Goal: Complete application form

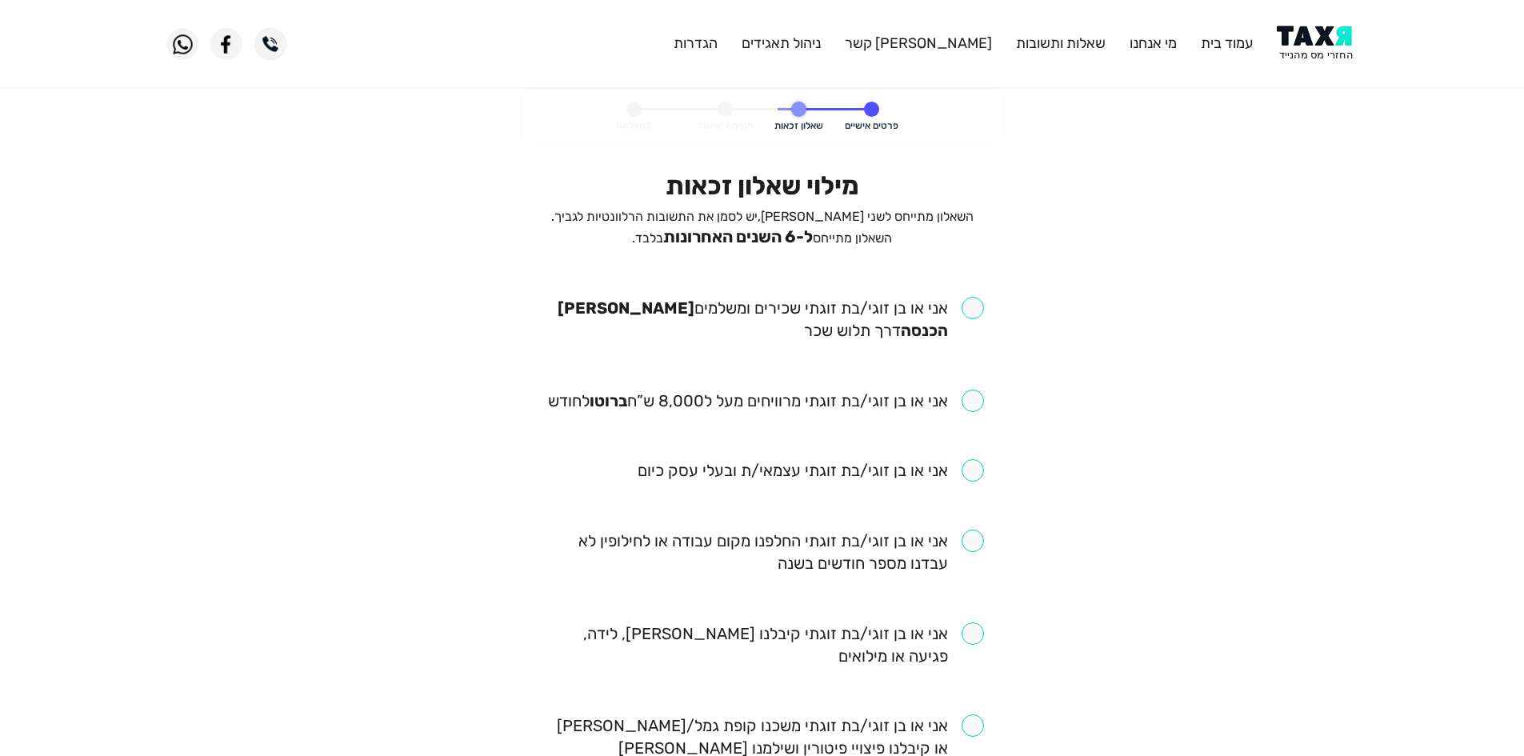
click at [926, 309] on input "checkbox" at bounding box center [762, 319] width 443 height 45
checkbox input "true"
click at [939, 396] on input "checkbox" at bounding box center [766, 401] width 436 height 22
checkbox input "true"
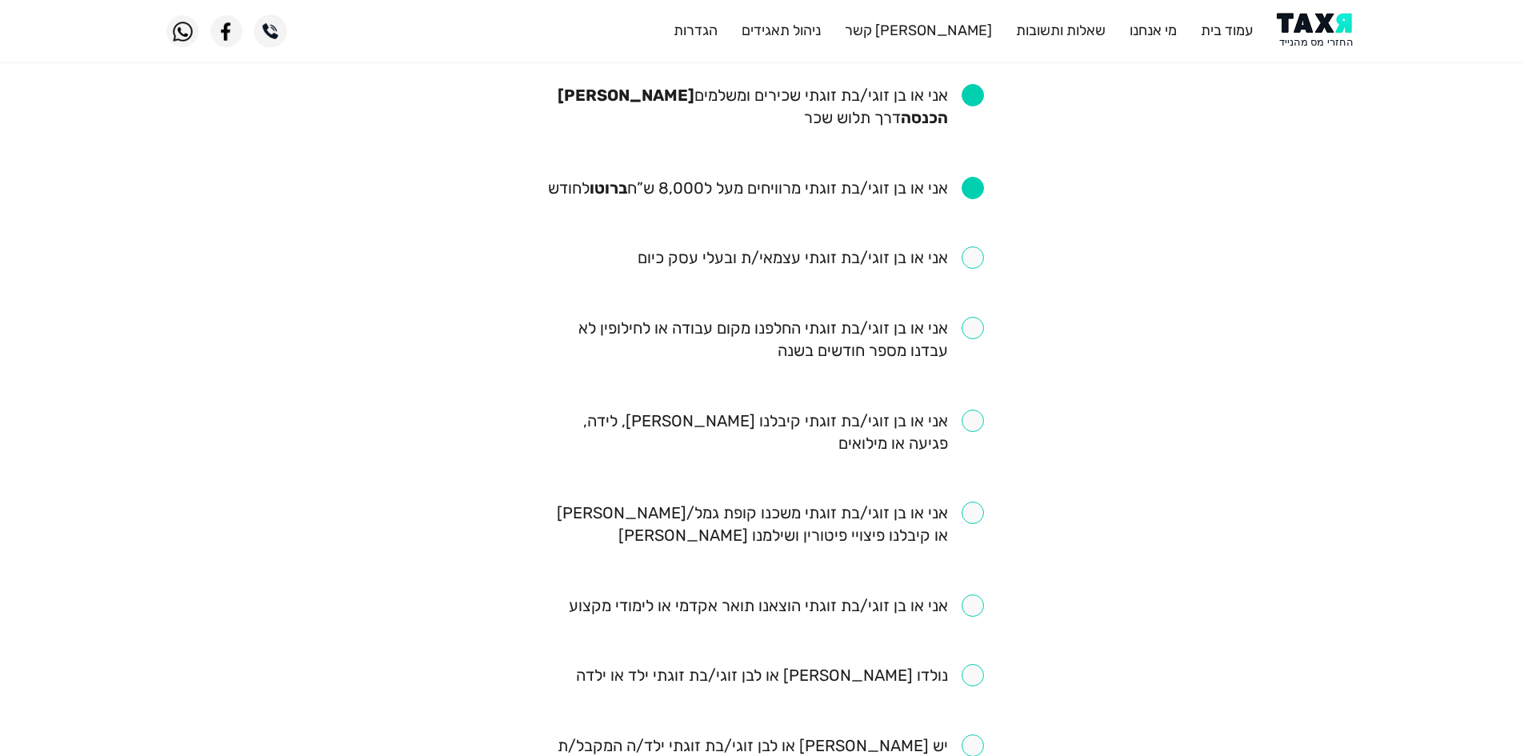
scroll to position [240, 0]
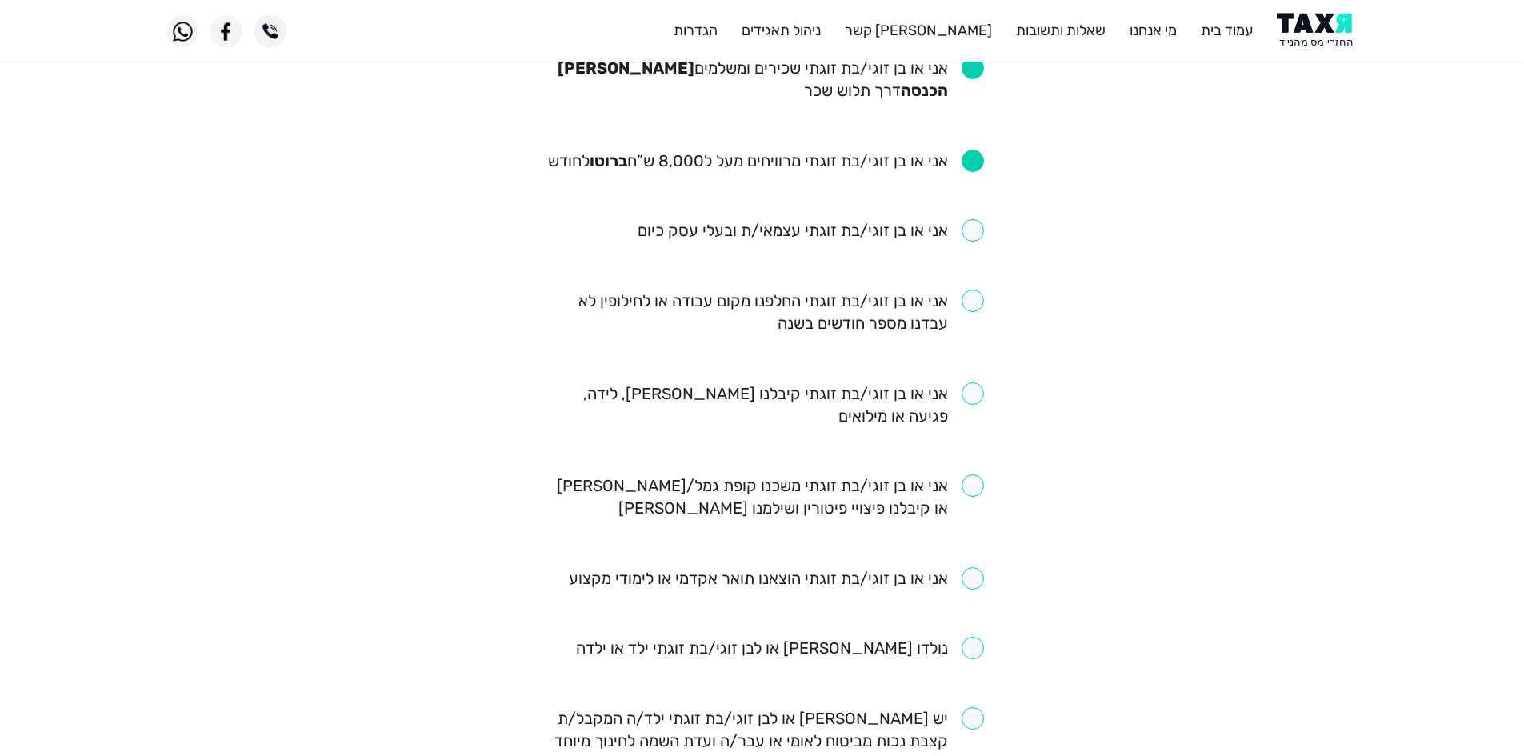
click at [944, 393] on input "checkbox" at bounding box center [762, 404] width 443 height 45
checkbox input "true"
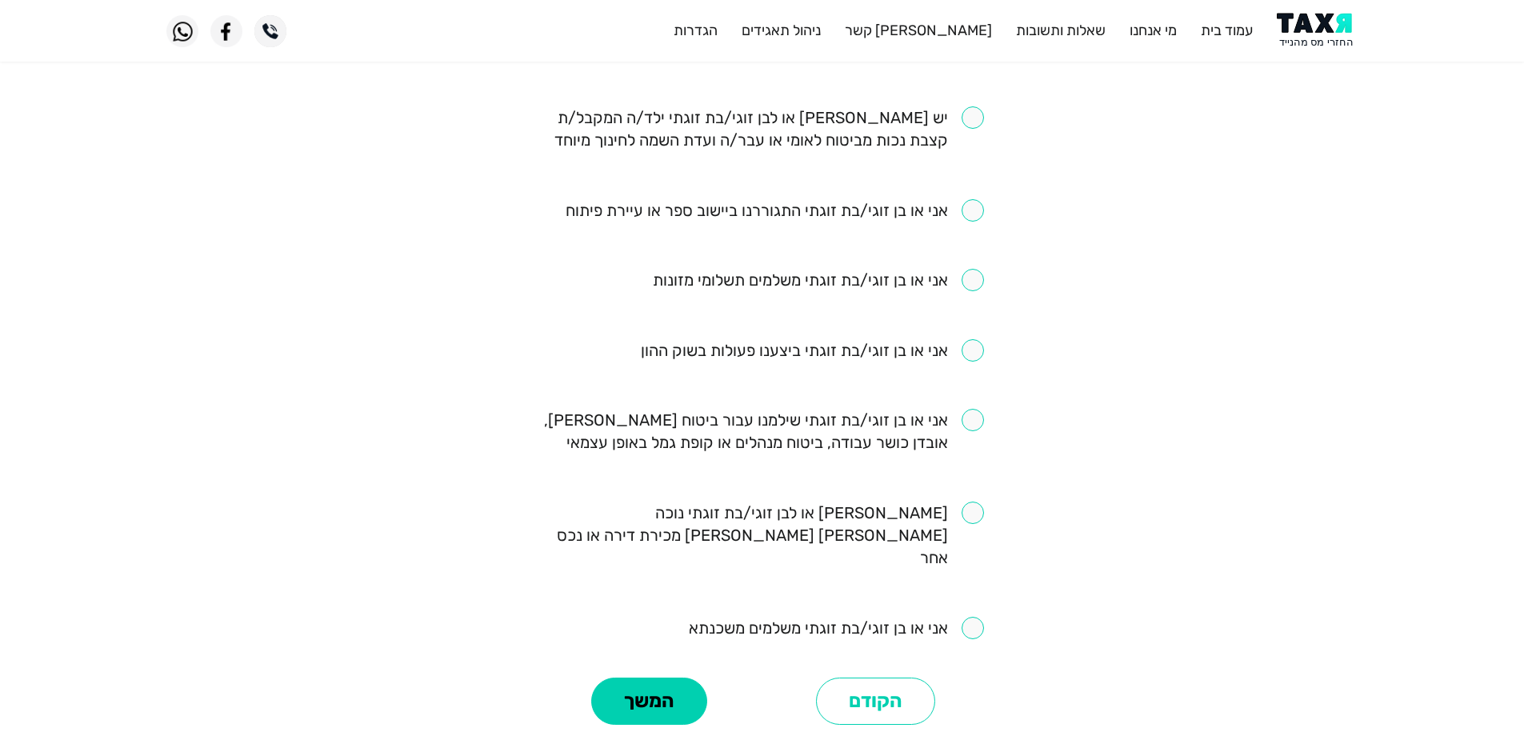
scroll to position [880, 0]
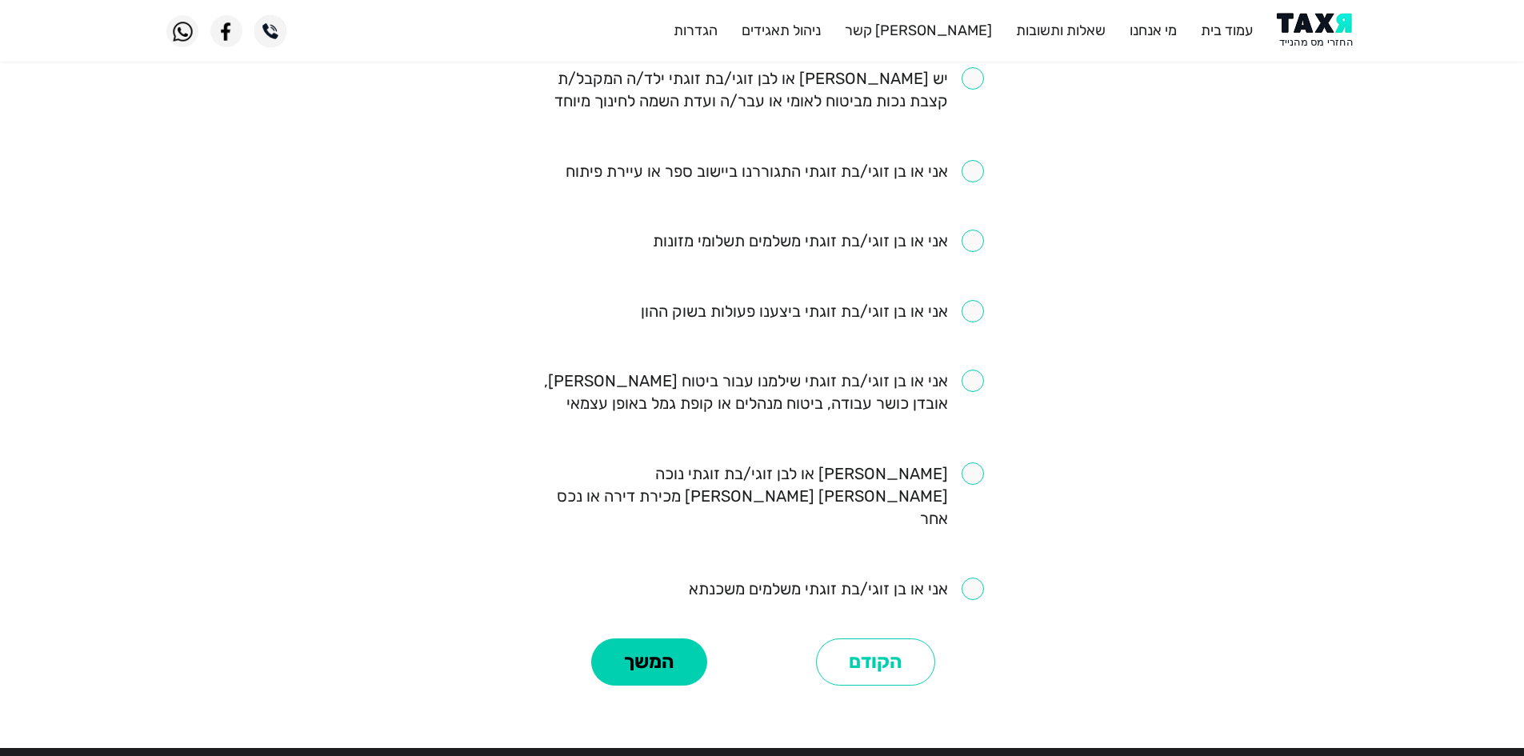
click at [849, 382] on input "checkbox" at bounding box center [762, 392] width 443 height 45
checkbox input "true"
click at [626, 638] on button "המשך" at bounding box center [649, 662] width 116 height 48
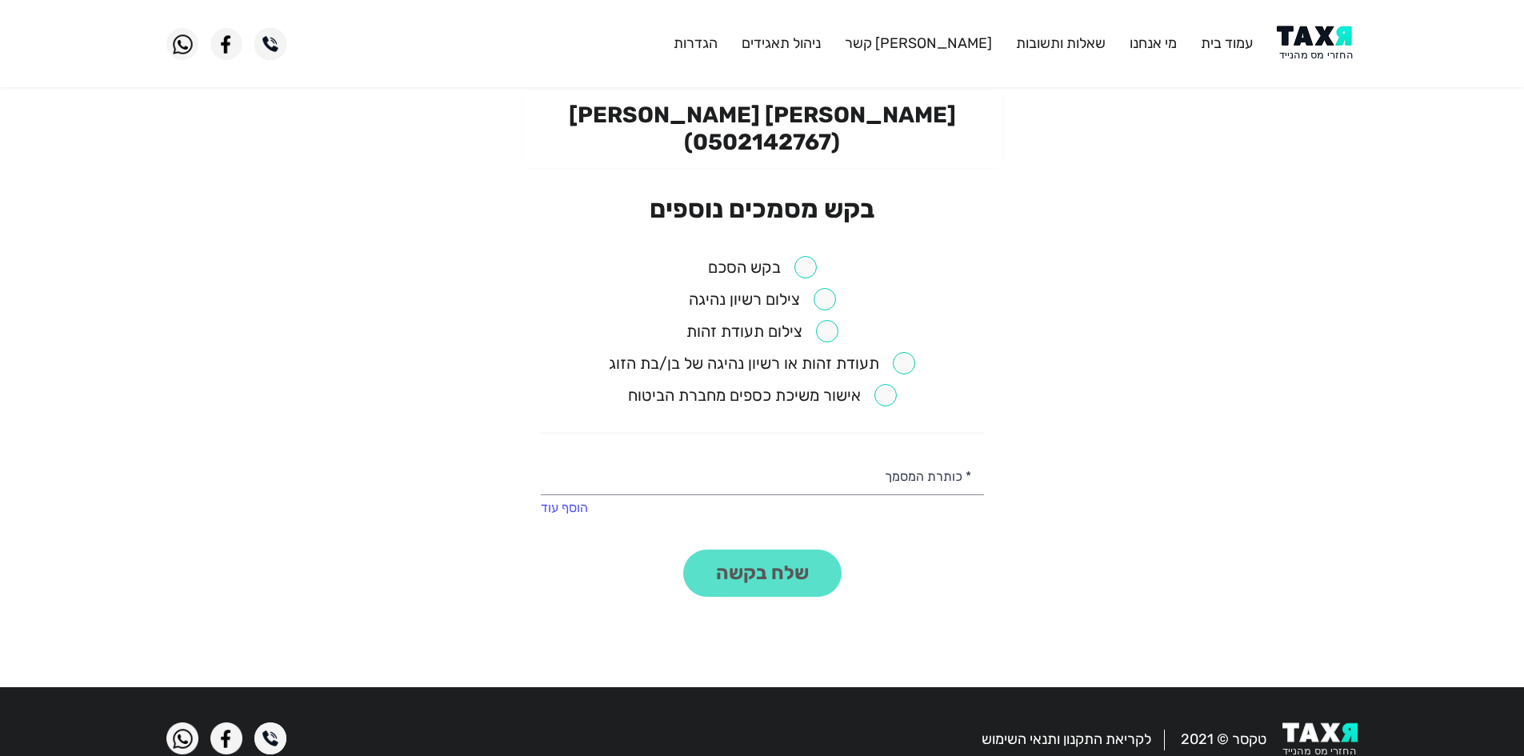
click at [815, 256] on input "checkbox" at bounding box center [762, 267] width 109 height 22
click at [755, 550] on button "שלח בקשה" at bounding box center [762, 574] width 158 height 48
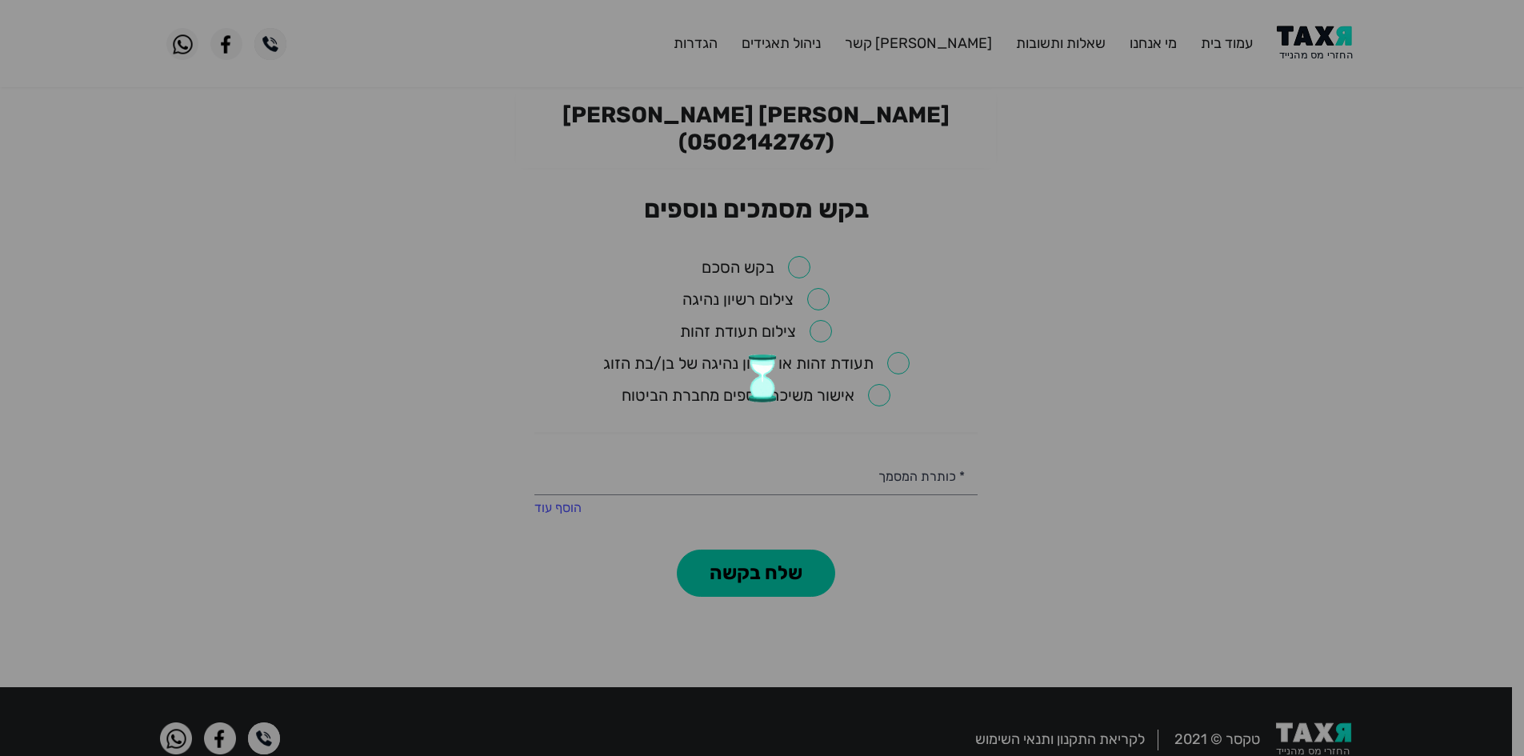
checkbox input "false"
